Goal: Task Accomplishment & Management: Use online tool/utility

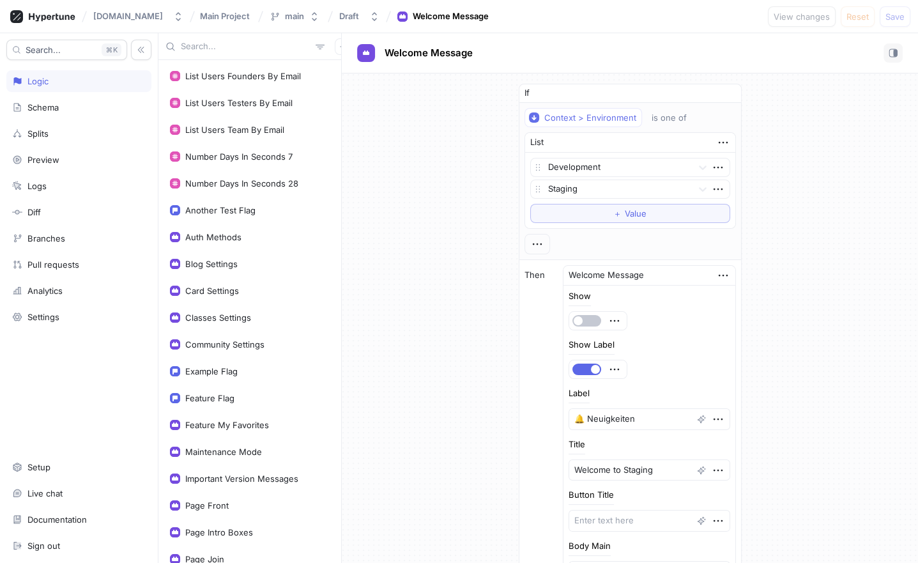
scroll to position [84, 0]
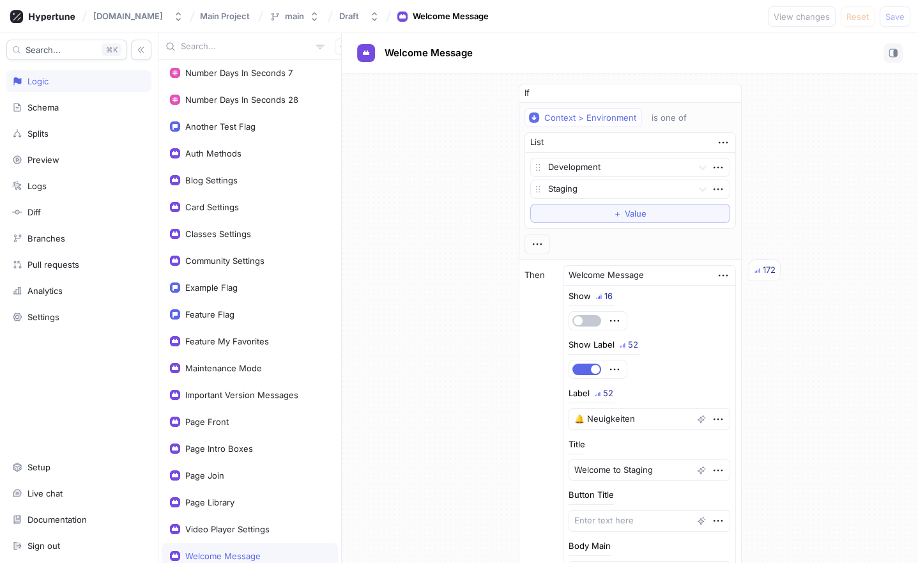
click at [228, 470] on div "Page Join" at bounding box center [250, 475] width 160 height 10
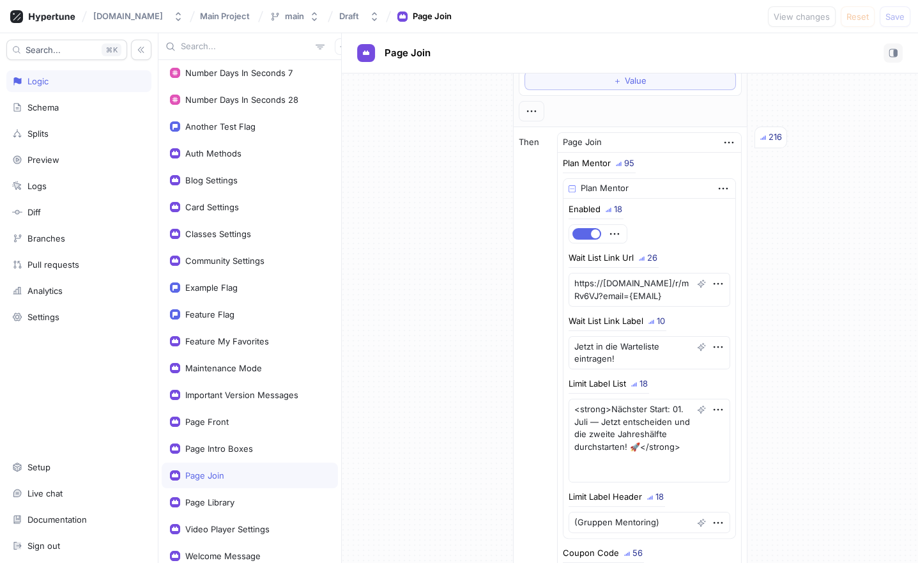
scroll to position [130, 0]
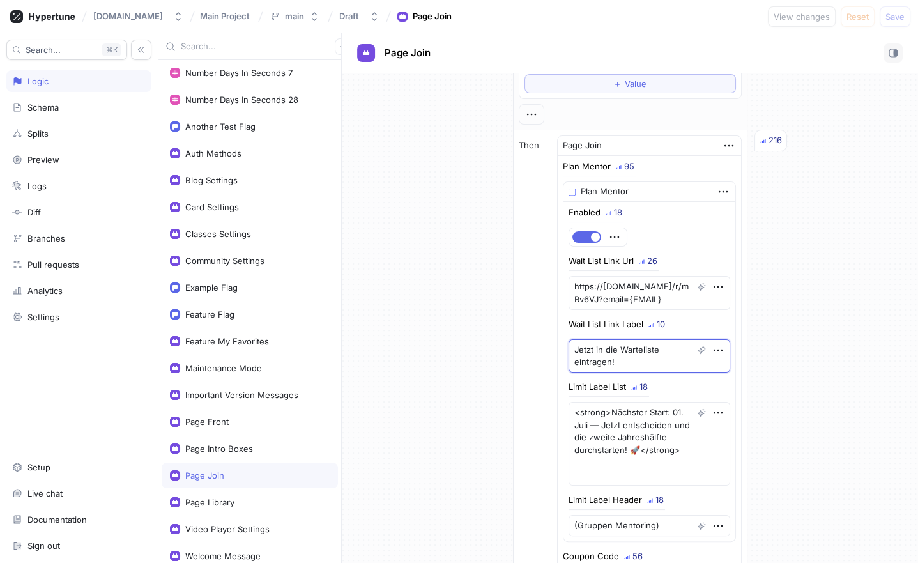
click at [615, 353] on textarea "Jetzt in die Warteliste eintragen!" at bounding box center [650, 356] width 162 height 34
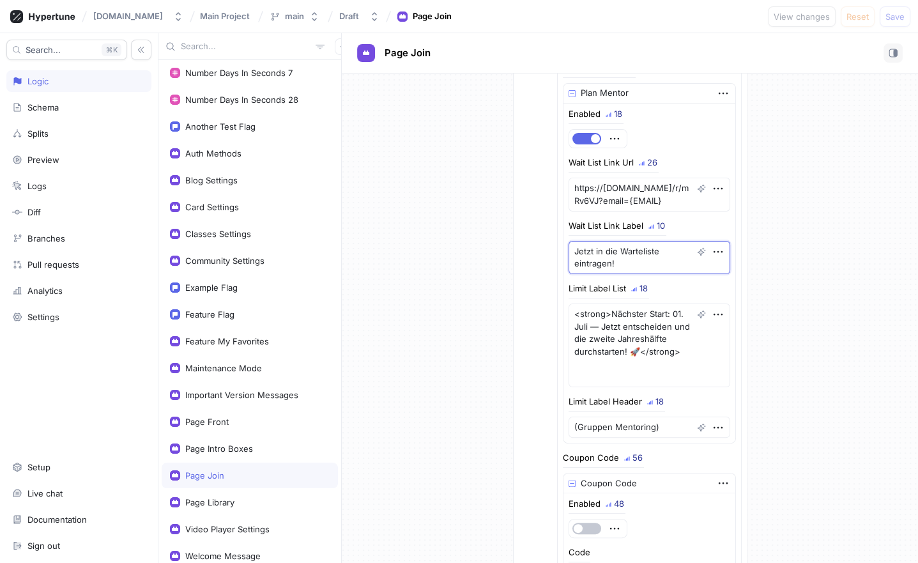
scroll to position [230, 0]
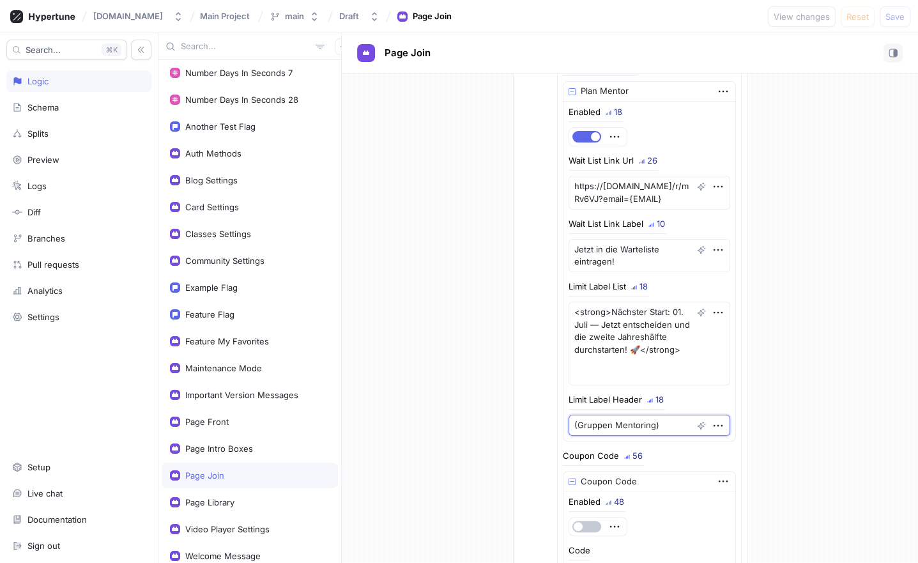
click at [621, 424] on textarea "(Gruppen Mentoring)" at bounding box center [650, 426] width 162 height 22
paste textarea "3 Monate Transformation"
type textarea "x"
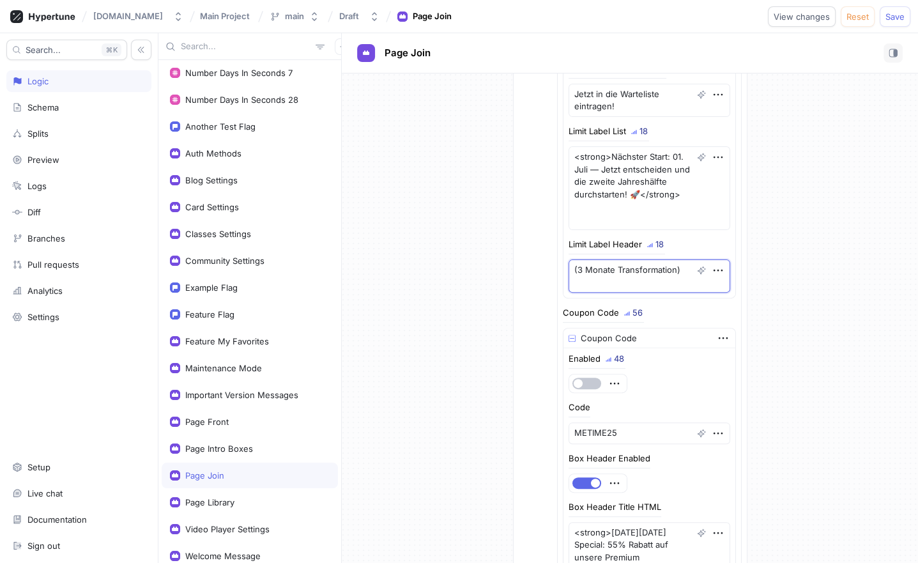
scroll to position [387, 0]
type textarea "(3 Monate Transformation)"
click at [576, 334] on img at bounding box center [572, 337] width 7 height 7
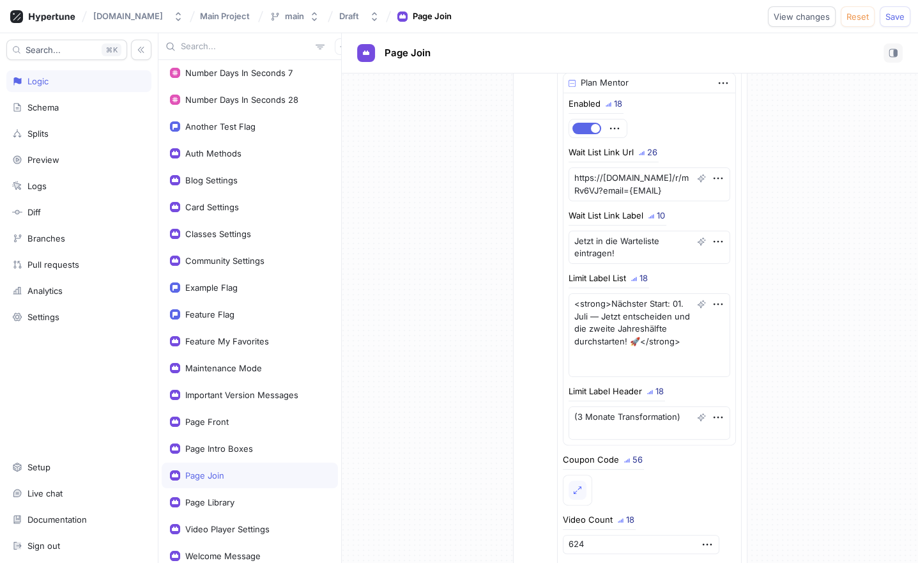
scroll to position [236, 0]
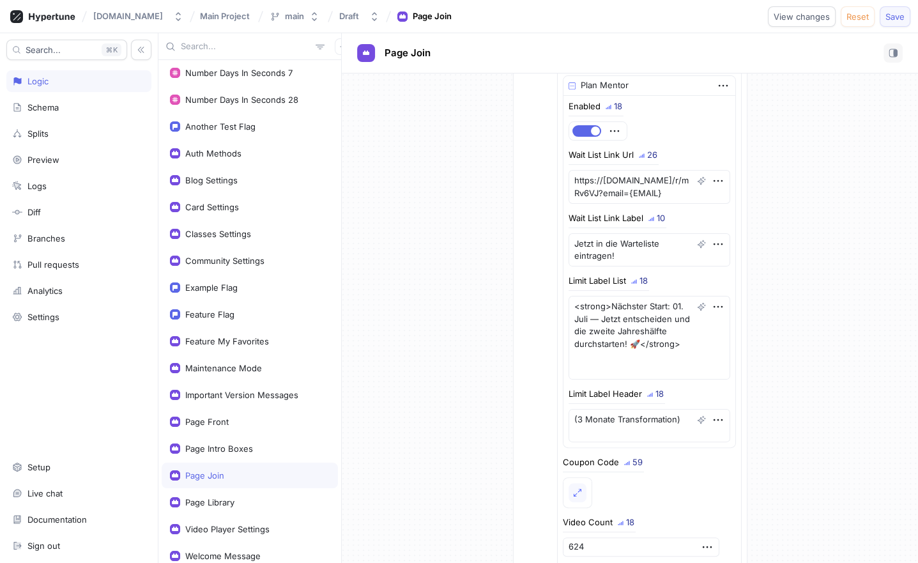
click at [900, 17] on span "Save" at bounding box center [895, 17] width 19 height 8
click at [573, 320] on div "Enabled Wait List Link Url https://[DOMAIN_NAME]/r/mRv6VJ?email={EMAIL} Wait Li…" at bounding box center [650, 271] width 172 height 351
click at [581, 317] on textarea "<strong>Nächster Start: 01. Juli — Jetzt entscheiden und die zweite Jahreshälft…" at bounding box center [650, 338] width 162 height 84
paste textarea "Start [DATE]"
type textarea "x"
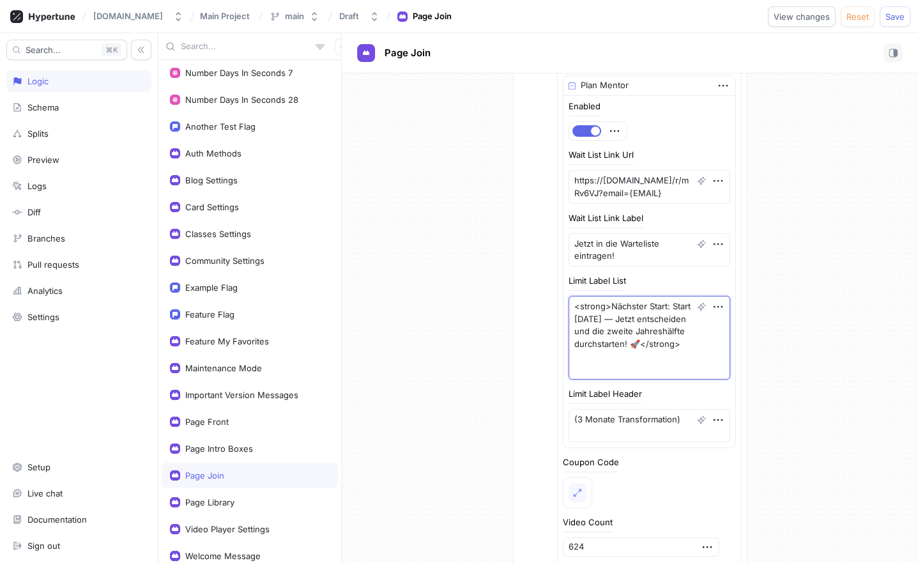
type textarea "<strong>Nächster Start: [DATE] — Jetzt entscheiden und die zweite Jahreshälfte …"
type textarea "x"
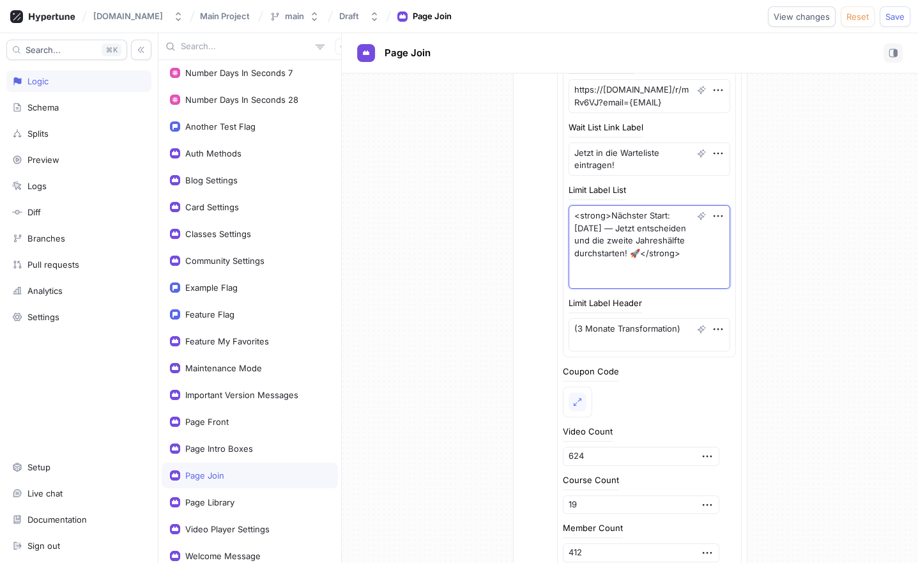
scroll to position [328, 0]
type textarea "<strong>Nächster Start: [DATE] — Jetzt entscheiden und die zweite Jahreshälfte …"
click at [654, 263] on textarea "<strong>Nächster Start: [DATE] — Jetzt entscheiden und die zweite Jahreshälfte …" at bounding box center [650, 245] width 162 height 84
type textarea "x"
type textarea "<strong>Nächster Start: [DATE] — Jetzt entscheiden und die zweite Jahreshälfte …"
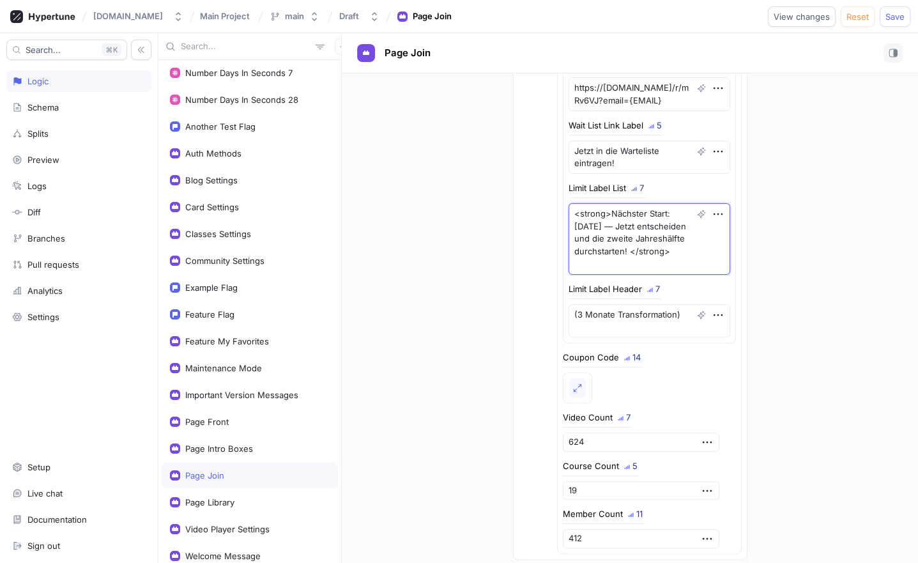
type textarea "x"
type textarea "<strong>Nächster Start: [DATE] — Jetzt entscheiden und die zweite Jahreshälfte …"
click at [642, 236] on textarea "<strong>Nächster Start: [DATE] — Jetzt entscheiden und die zweite Jahreshälfte …" at bounding box center [650, 239] width 162 height 72
type textarea "x"
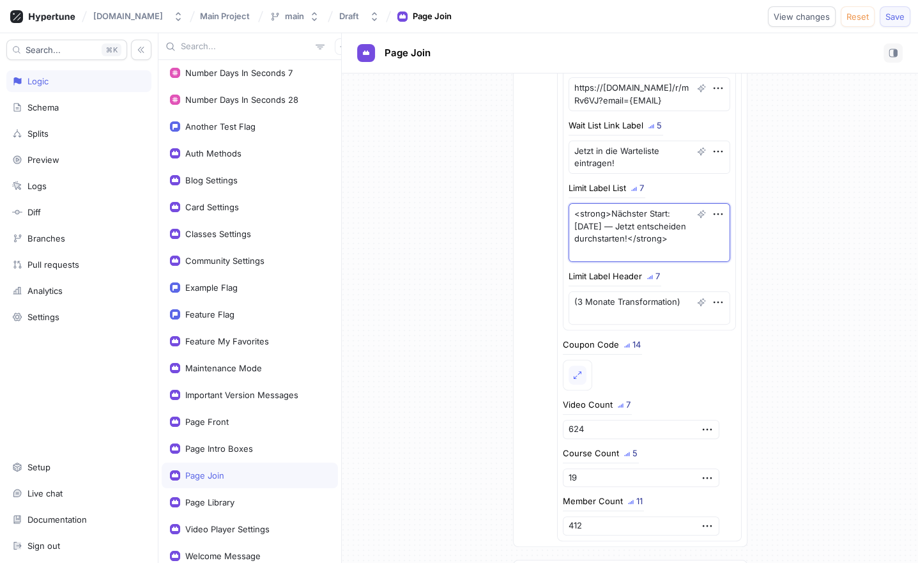
type textarea "<strong>Nächster Start: [DATE] — Jetzt entscheiden durchstarten!</strong>"
click at [897, 13] on span "Save" at bounding box center [895, 17] width 19 height 8
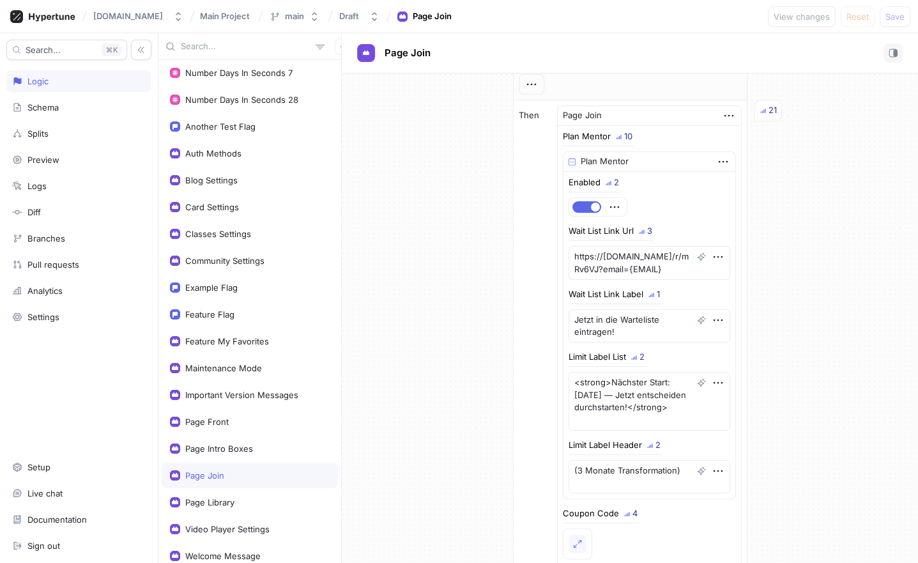
scroll to position [164, 0]
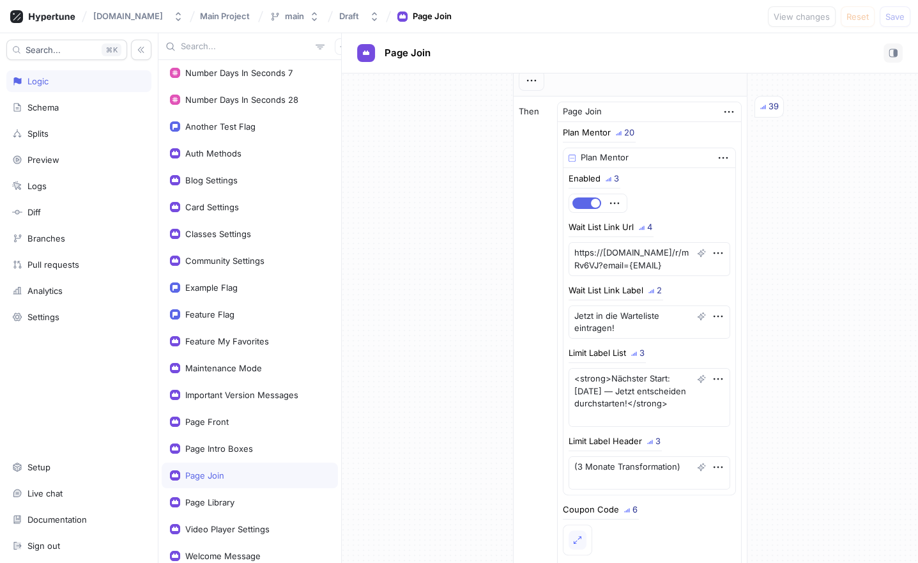
click at [592, 286] on div "Wait List Link Label" at bounding box center [606, 290] width 75 height 8
click at [605, 266] on textarea "https://[DOMAIN_NAME]/r/mRv6VJ?email={EMAIL}" at bounding box center [650, 259] width 162 height 34
click at [659, 265] on textarea "https://[DOMAIN_NAME]/r/mRv6VJ?email={EMAIL}" at bounding box center [650, 259] width 162 height 34
click at [632, 323] on textarea "Jetzt in die Warteliste eintragen!" at bounding box center [650, 322] width 162 height 34
click at [629, 325] on textarea "Jetzt in die Warteliste eintragen!" at bounding box center [650, 322] width 162 height 34
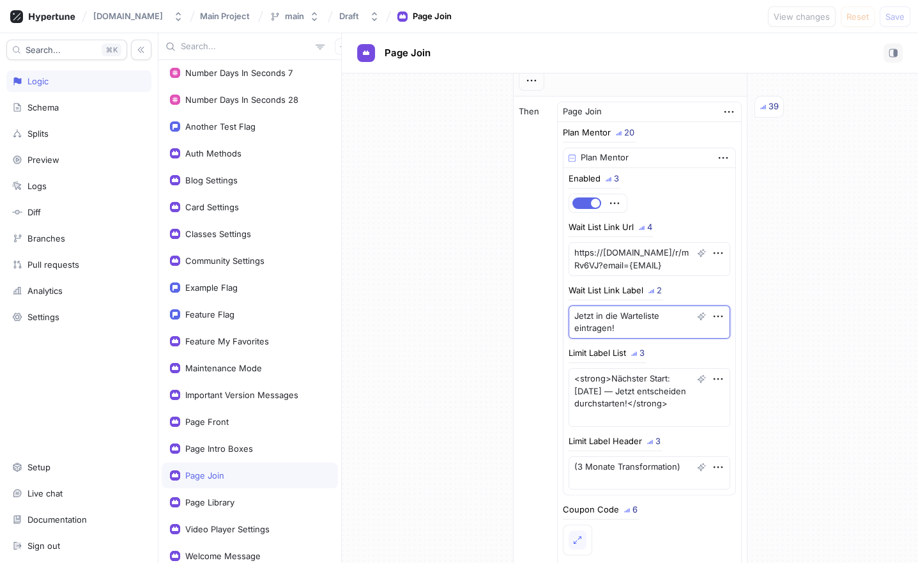
paste textarea "[PERSON_NAME] [PERSON_NAME] [PERSON_NAME]"
type textarea "x"
type textarea "Jetzt [PERSON_NAME] [PERSON_NAME] sichern!"
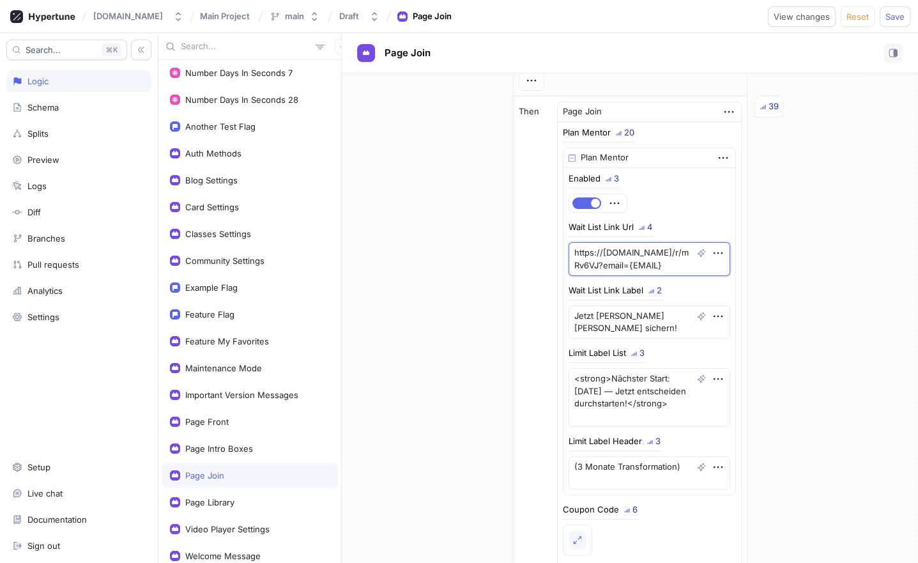
click at [658, 268] on textarea "https://[DOMAIN_NAME]/r/mRv6VJ?email={EMAIL}" at bounding box center [650, 259] width 162 height 34
type textarea "x"
paste textarea "[DOMAIN_NAME][URL]"
type textarea "[URL][DOMAIN_NAME]"
type textarea "x"
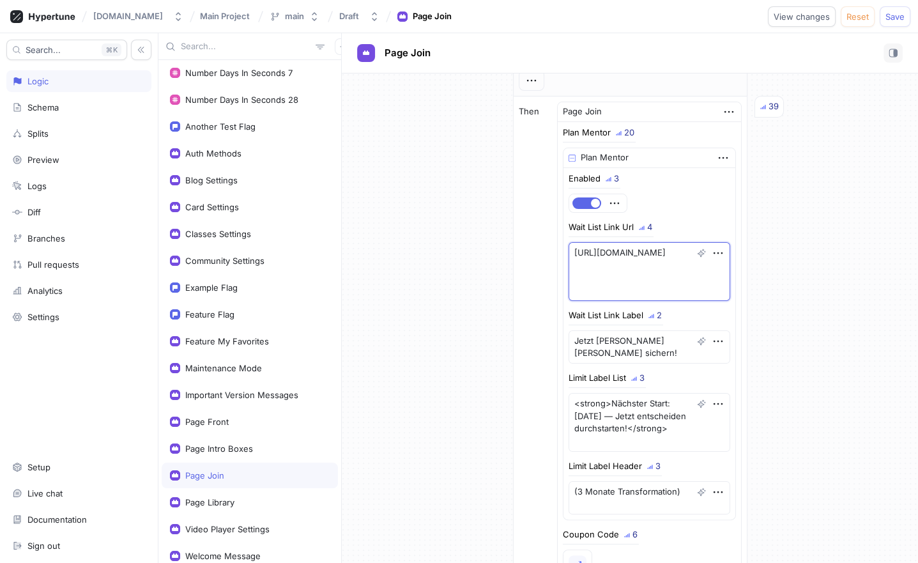
type textarea "[URL][DOMAIN_NAME]"
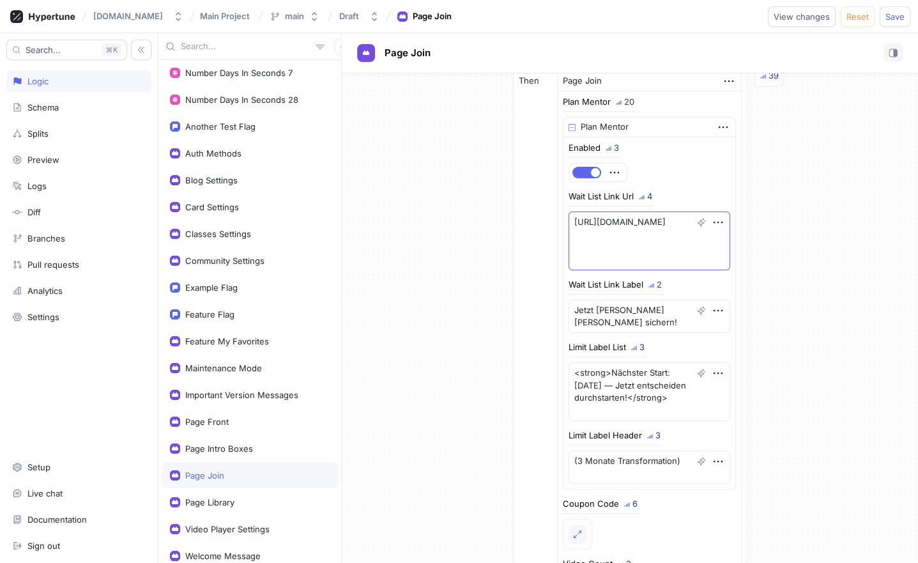
scroll to position [164, 0]
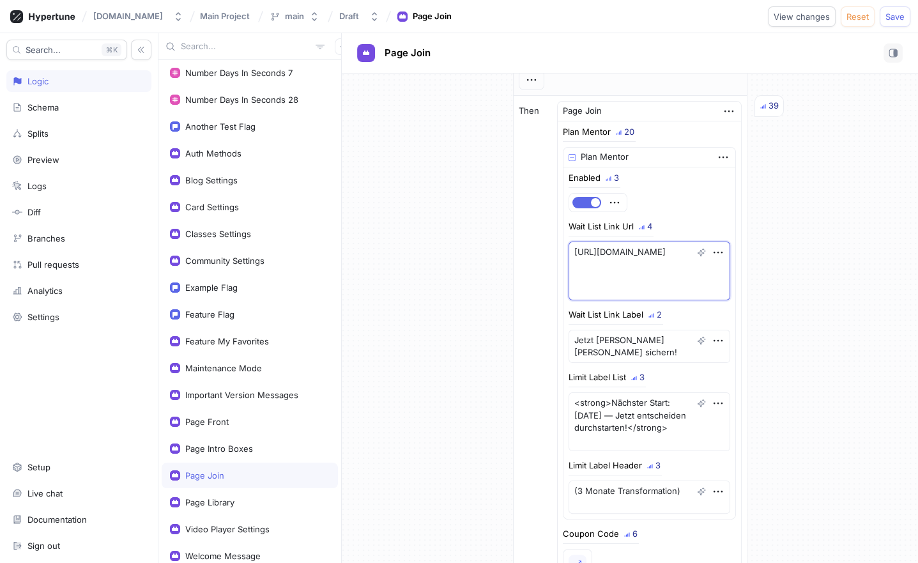
click at [630, 258] on textarea "[URL][DOMAIN_NAME]" at bounding box center [650, 271] width 162 height 59
click at [626, 337] on textarea "Jetzt [PERSON_NAME] [PERSON_NAME] sichern!" at bounding box center [650, 347] width 162 height 34
click at [610, 442] on textarea "<strong>Nächster Start: [DATE] — Jetzt entscheiden durchstarten!</strong>" at bounding box center [650, 421] width 162 height 59
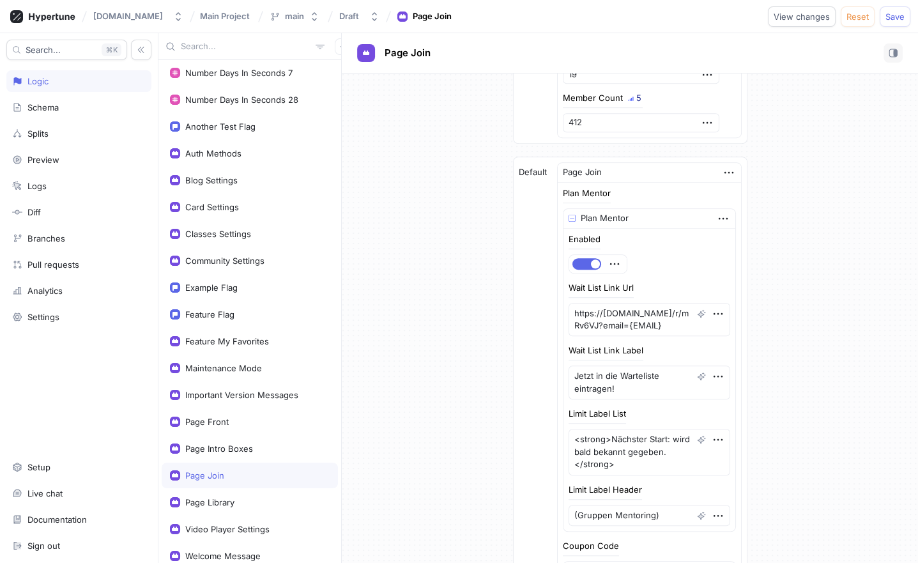
scroll to position [773, 0]
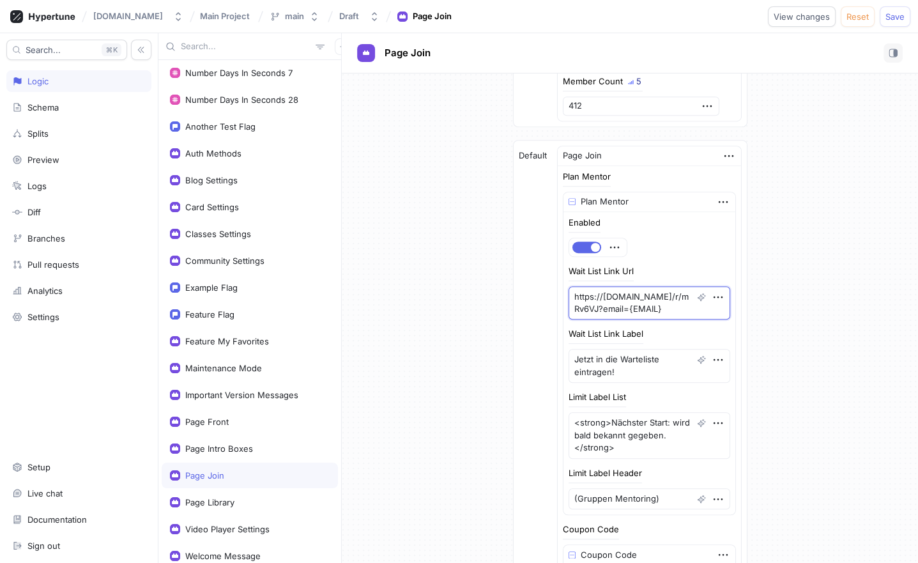
click at [649, 309] on textarea "https://[DOMAIN_NAME]/r/mRv6VJ?email={EMAIL}" at bounding box center [650, 303] width 162 height 34
type textarea "x"
paste textarea "[DOMAIN_NAME][URL]"
type textarea "[URL][DOMAIN_NAME]"
type textarea "x"
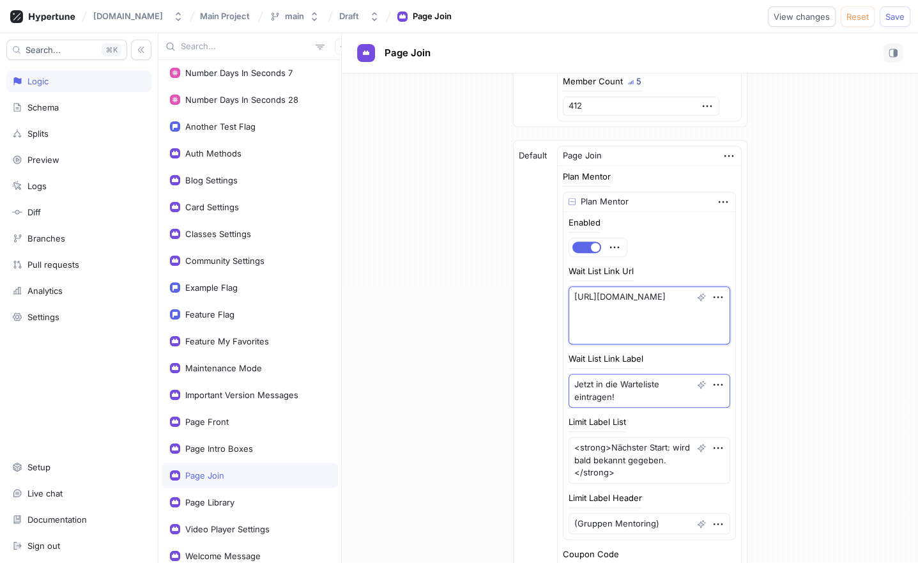
type textarea "[URL][DOMAIN_NAME]"
click at [649, 387] on textarea "Jetzt in die Warteliste eintragen!" at bounding box center [650, 391] width 162 height 34
type textarea "x"
paste textarea "[PERSON_NAME] [PERSON_NAME] [PERSON_NAME]"
type textarea "Jetzt [PERSON_NAME] [PERSON_NAME] sichern!"
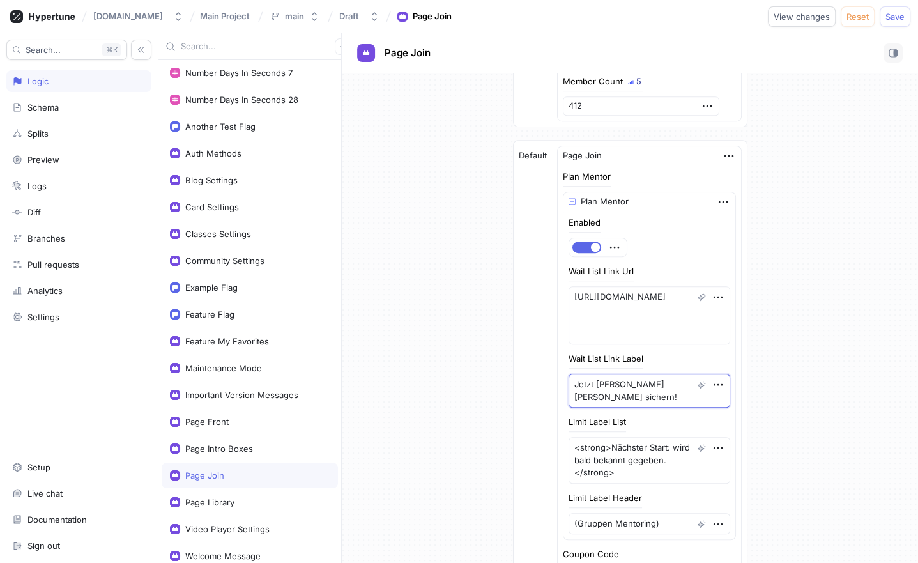
type textarea "x"
type textarea "Jetzt [PERSON_NAME] [PERSON_NAME] sichern!"
click at [642, 462] on textarea "<strong>Nächster Start: wird bald bekannt gegeben.</strong>" at bounding box center [650, 460] width 162 height 47
type textarea "x"
paste textarea "[DATE] — Jetzt entscheiden durchstarten!"
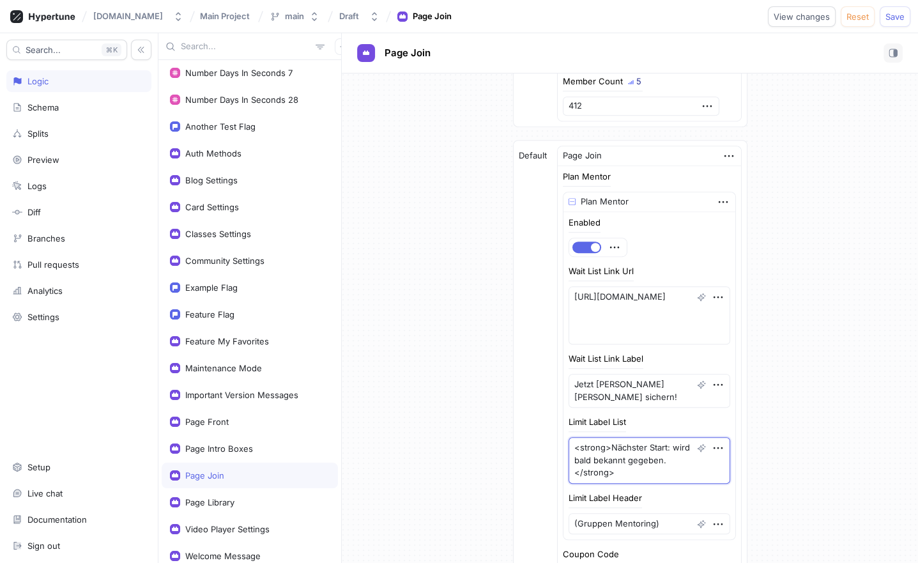
type textarea "<strong>Nächster Start: [DATE] — Jetzt entscheiden durchstarten!</strong>"
type textarea "x"
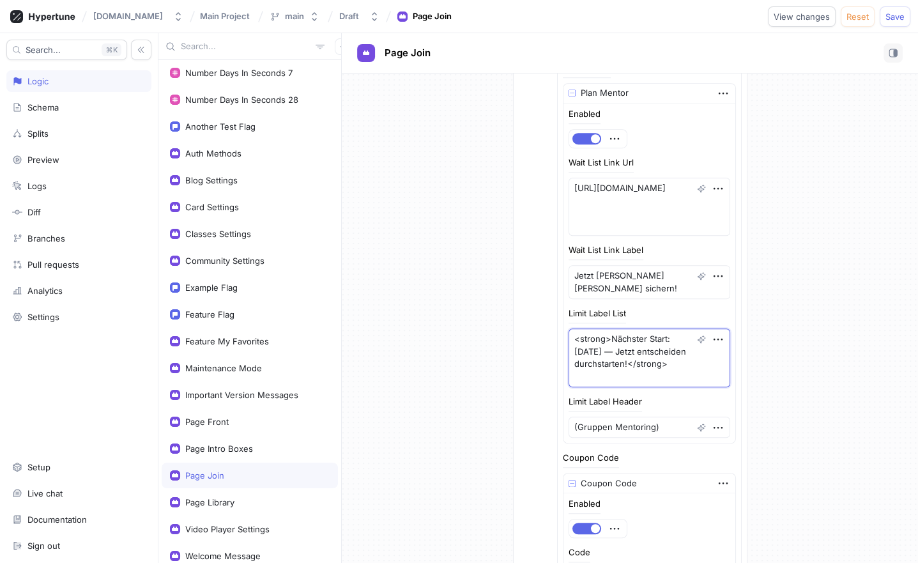
scroll to position [890, 0]
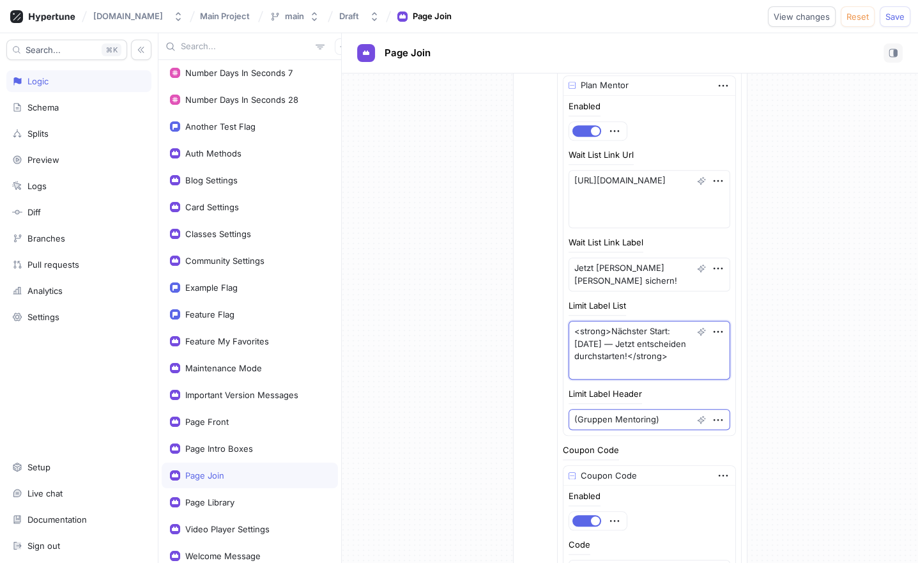
type textarea "<strong>Nächster Start: [DATE] — Jetzt entscheiden durchstarten!</strong>"
click at [654, 409] on textarea "(Gruppen Mentoring)" at bounding box center [650, 420] width 162 height 22
type textarea "x"
paste textarea "3 Monate Transformation"
type textarea "(3 Monate Transformation)"
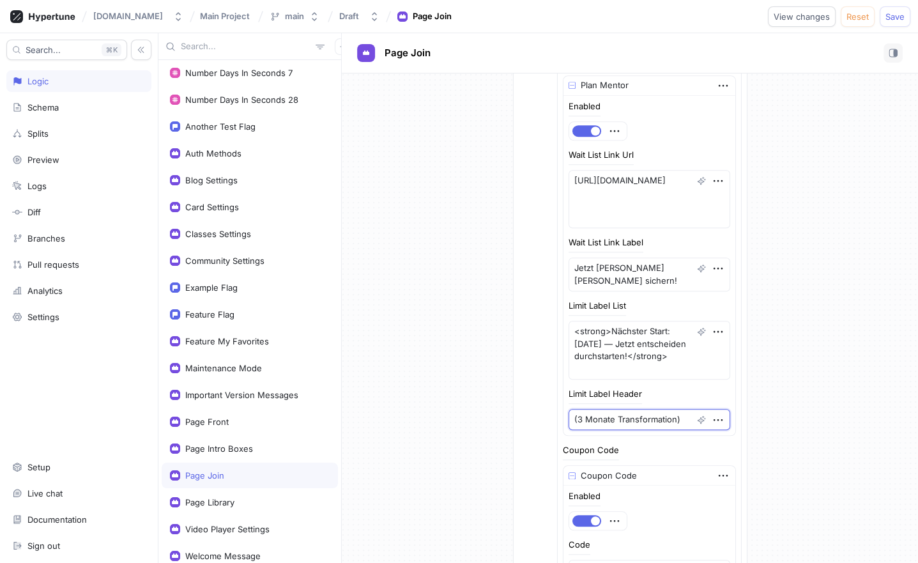
type textarea "x"
type textarea "(3 Monate Transformation)"
click at [900, 18] on span "Save" at bounding box center [895, 17] width 19 height 8
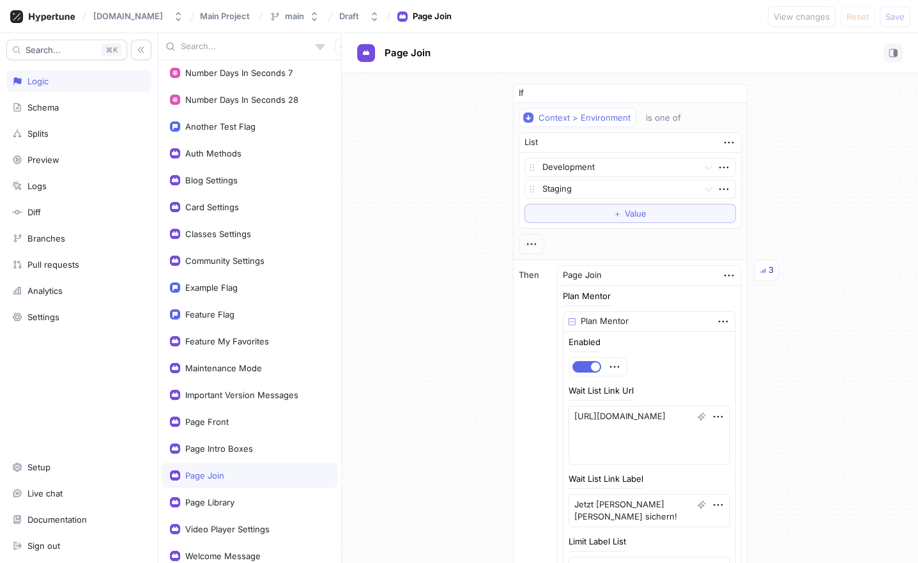
scroll to position [484, 0]
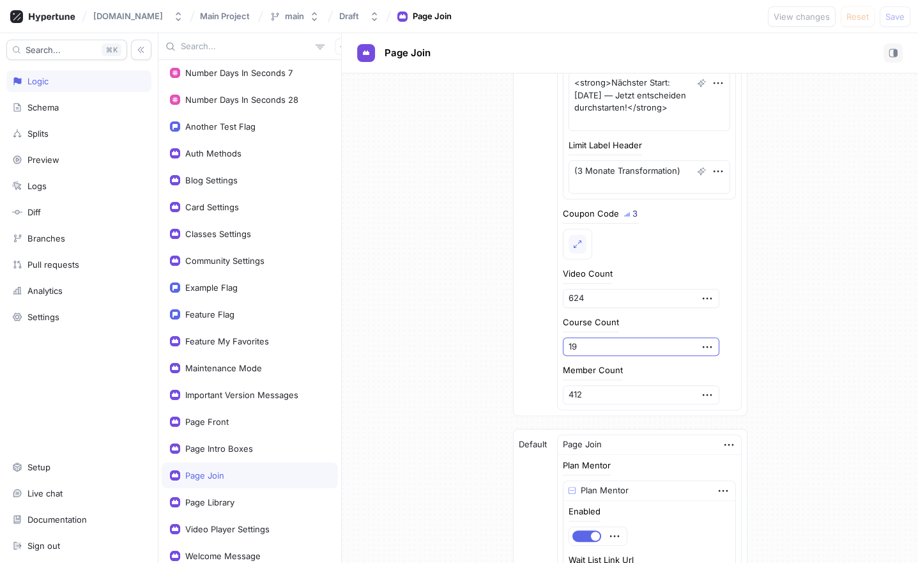
click at [608, 341] on input "19" at bounding box center [641, 346] width 157 height 19
type textarea "x"
type input "2"
type textarea "x"
type input "20"
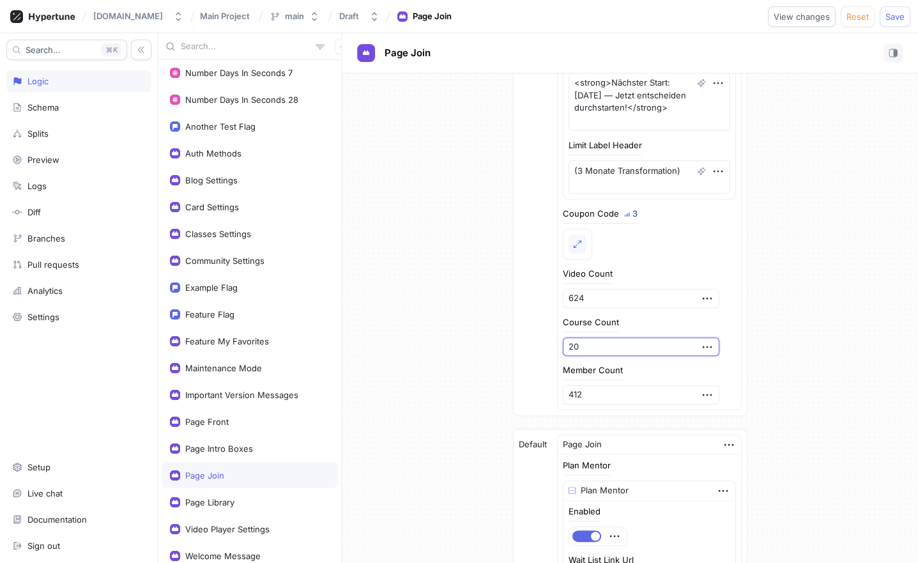
scroll to position [2380, 0]
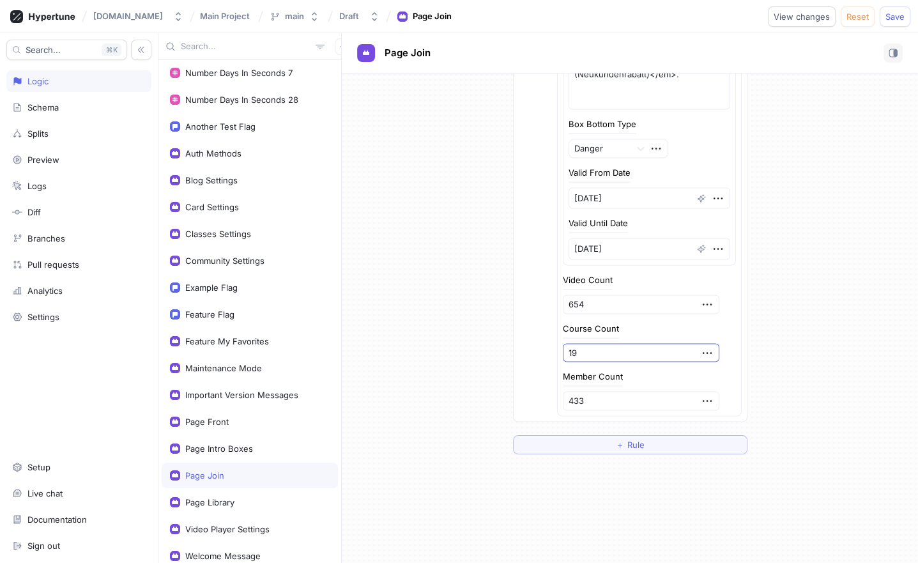
click at [604, 344] on input "19" at bounding box center [641, 353] width 157 height 19
type textarea "x"
type input "2"
type textarea "x"
type input "20"
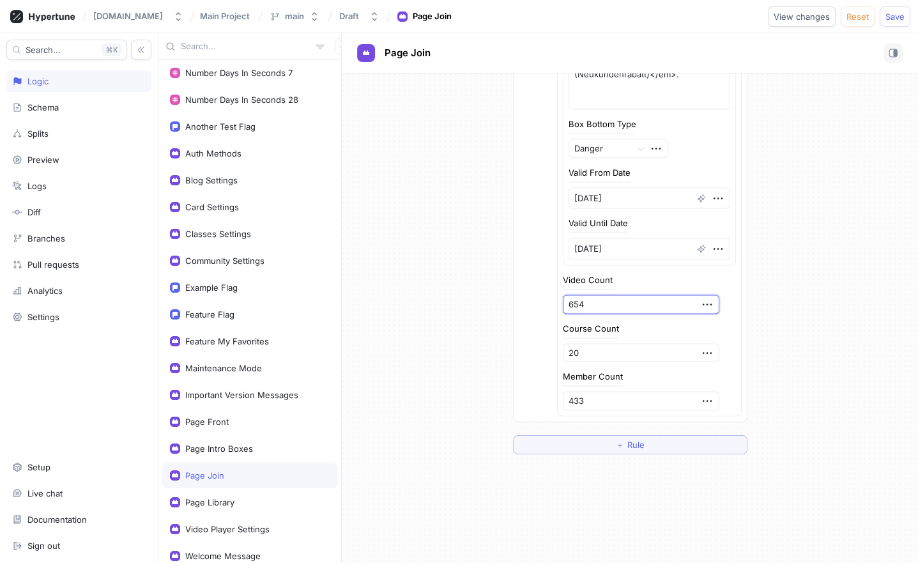
click at [601, 296] on input "654" at bounding box center [641, 304] width 157 height 19
click at [587, 296] on input "654" at bounding box center [641, 304] width 157 height 19
type textarea "x"
type input "6"
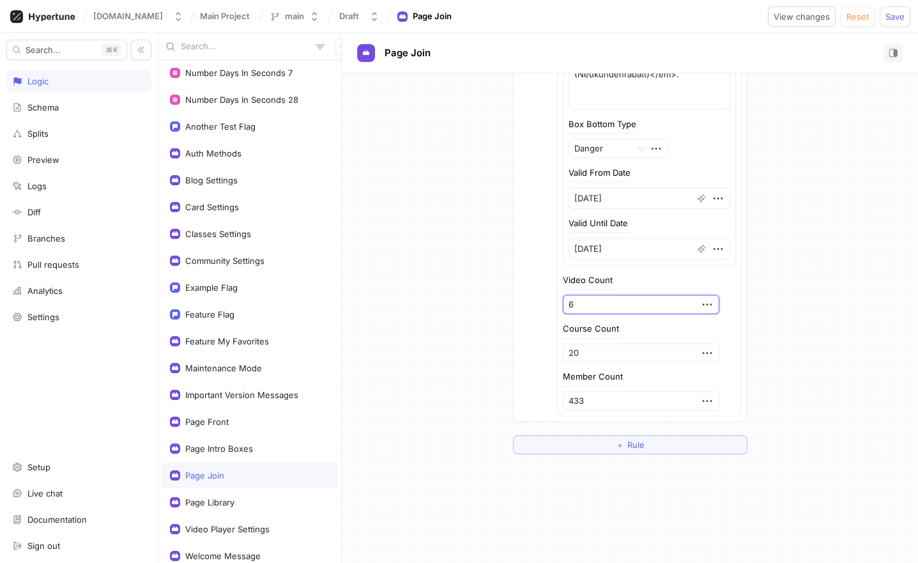
type textarea "x"
type input "69"
type textarea "x"
type input "698"
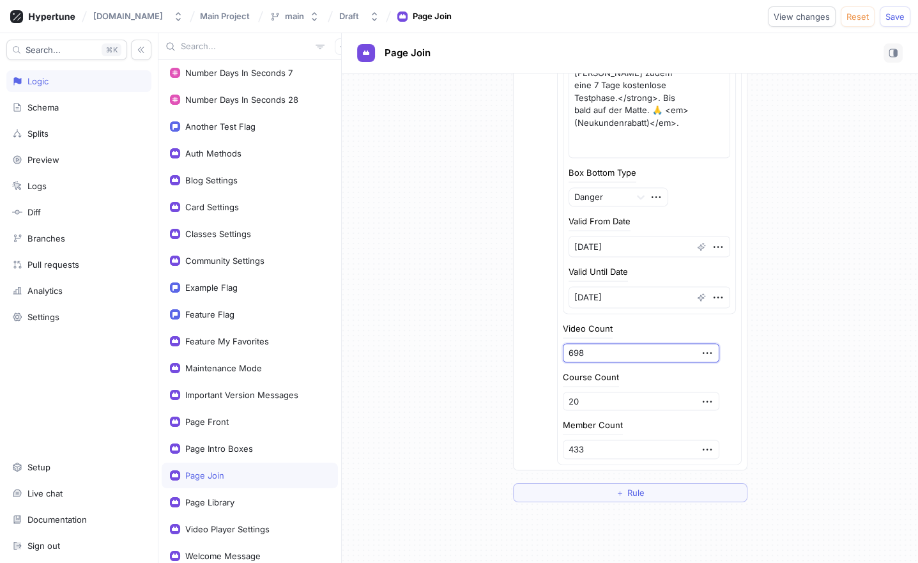
scroll to position [437, 0]
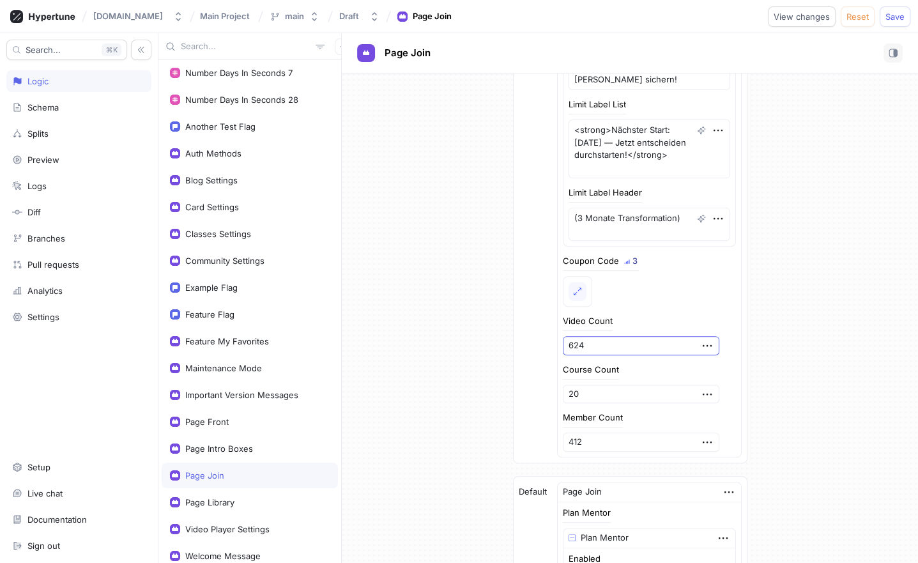
click at [607, 348] on input "624" at bounding box center [641, 345] width 157 height 19
paste input "98"
type textarea "x"
type input "698"
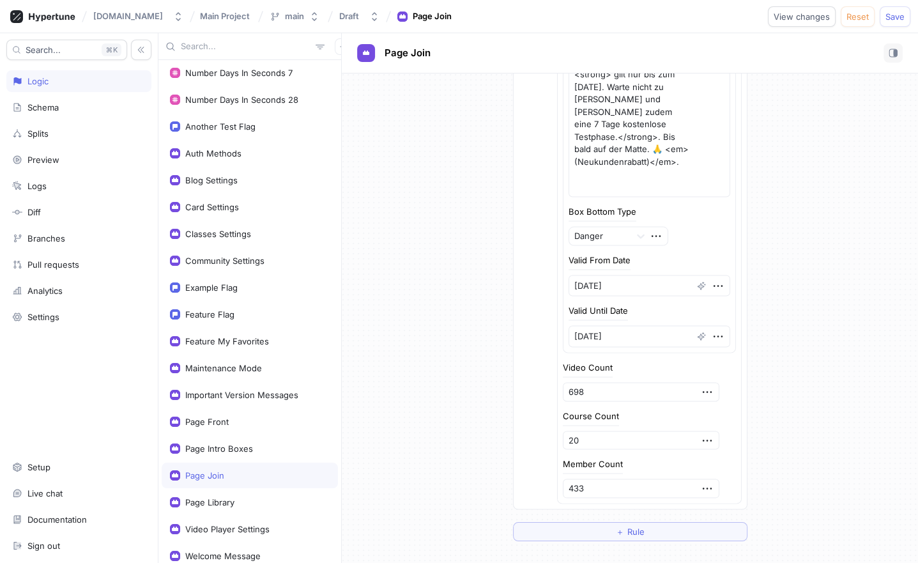
scroll to position [2303, 0]
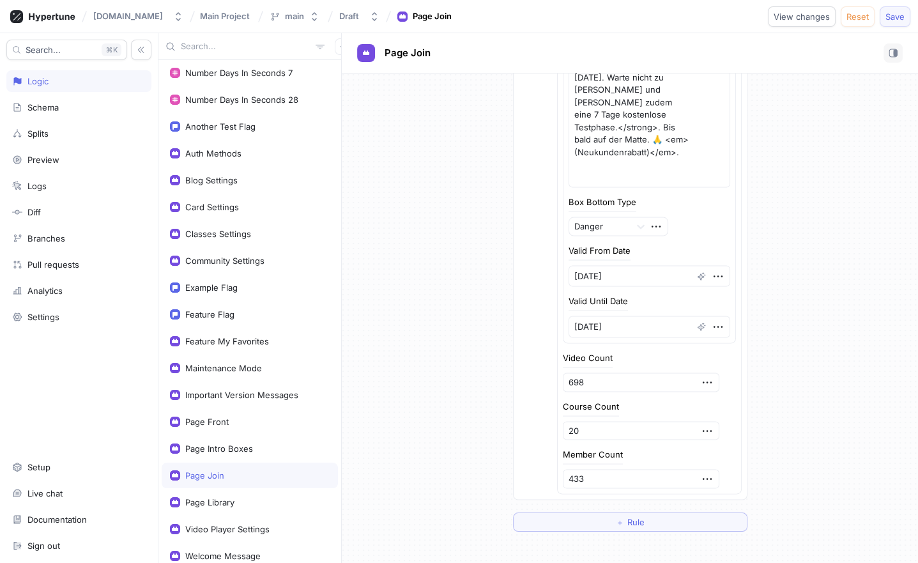
click at [894, 15] on span "Save" at bounding box center [895, 17] width 19 height 8
click at [599, 469] on input "433" at bounding box center [641, 478] width 157 height 19
type textarea "x"
type input "4"
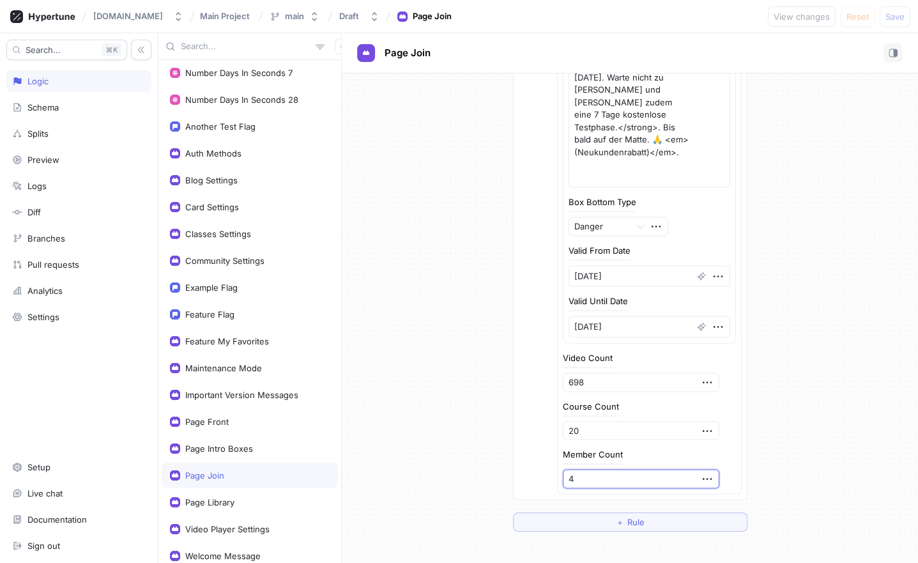
type textarea "x"
type input "44"
type textarea "x"
type input "448"
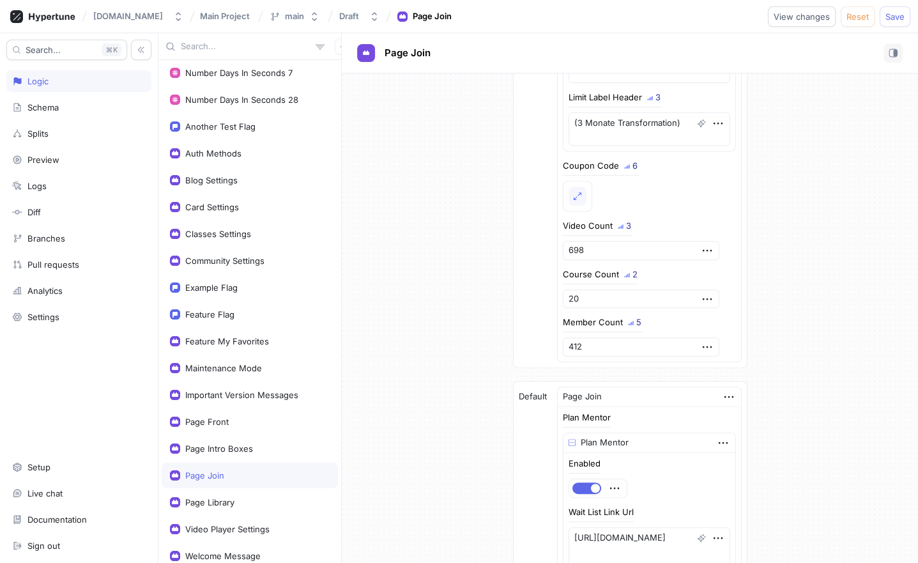
click at [593, 351] on div "Plan Mentor 20 Plan Mentor Enabled 3 Wait List Link Url 4 [URL][DOMAIN_NAME] Wa…" at bounding box center [649, 57] width 183 height 608
click at [593, 344] on input "412" at bounding box center [641, 346] width 157 height 19
paste input "48"
type textarea "x"
type input "448"
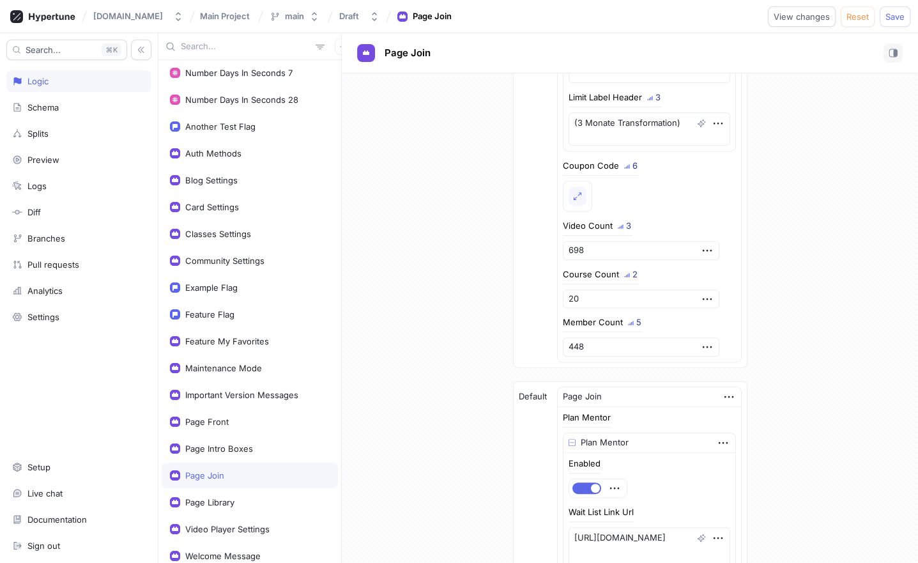
click at [902, 15] on span "Save" at bounding box center [895, 17] width 19 height 8
type textarea "x"
